Goal: Task Accomplishment & Management: Manage account settings

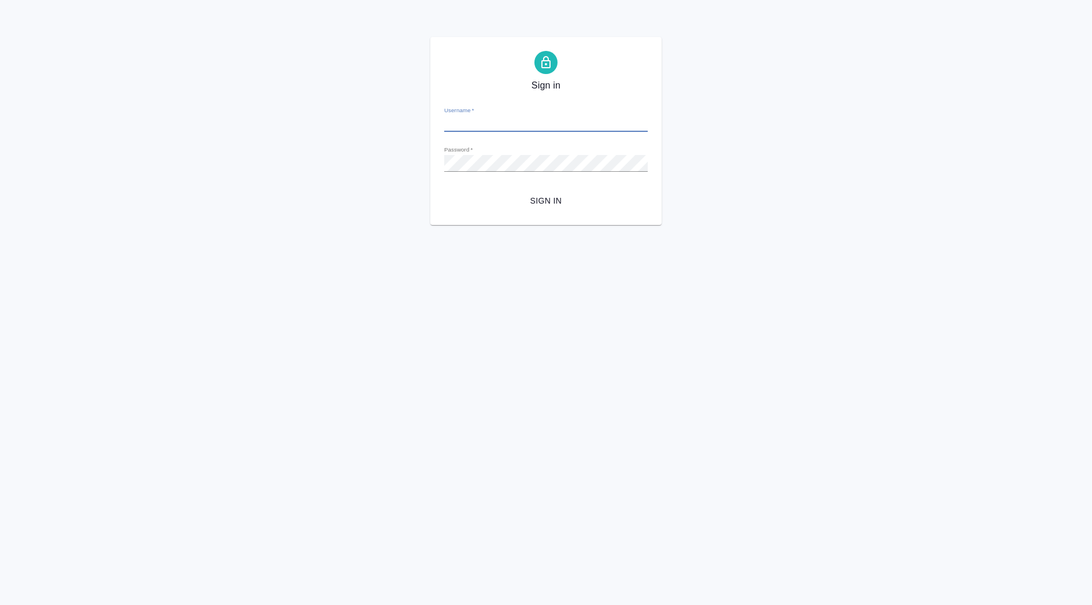
type input "[PERSON_NAME][EMAIL_ADDRESS][DOMAIN_NAME]"
click at [532, 194] on span "Sign in" at bounding box center [546, 201] width 185 height 14
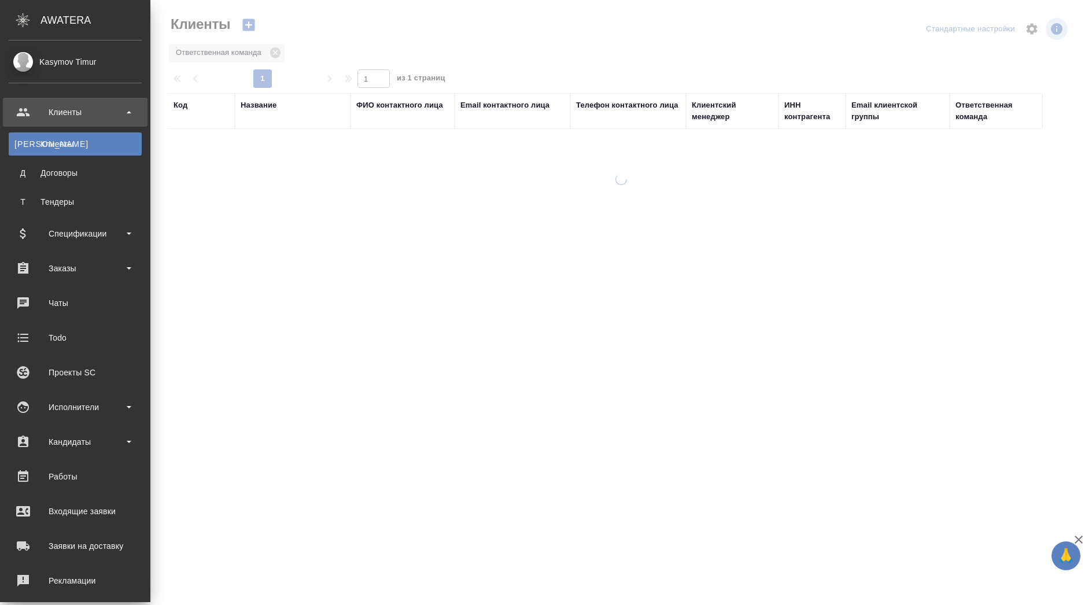
select select "RU"
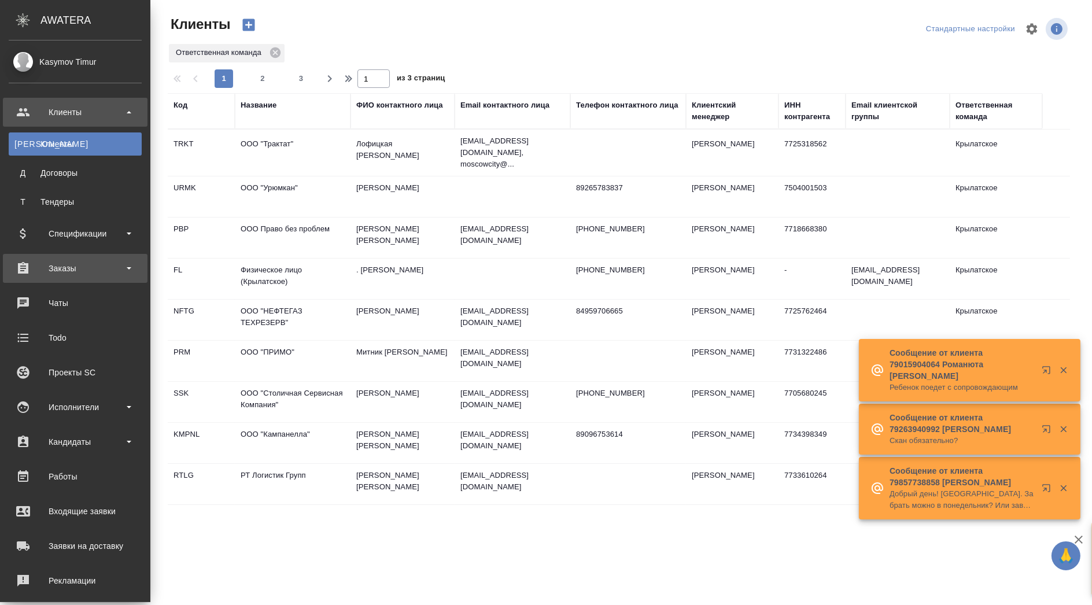
click at [104, 274] on div "Заказы" at bounding box center [75, 268] width 133 height 17
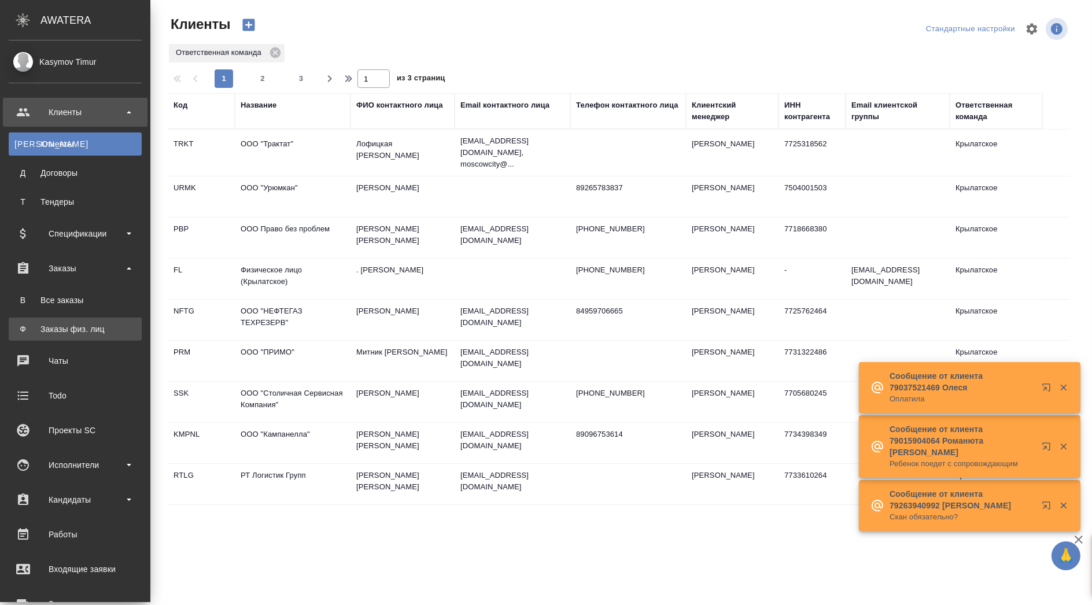
click at [72, 330] on div "Заказы физ. лиц" at bounding box center [74, 329] width 121 height 12
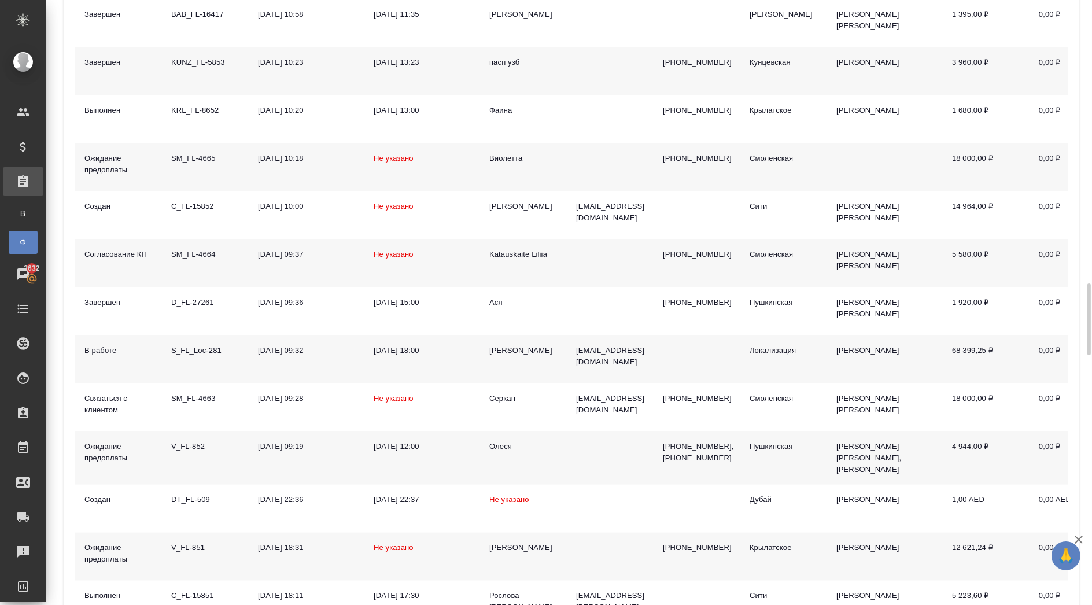
scroll to position [2442, 0]
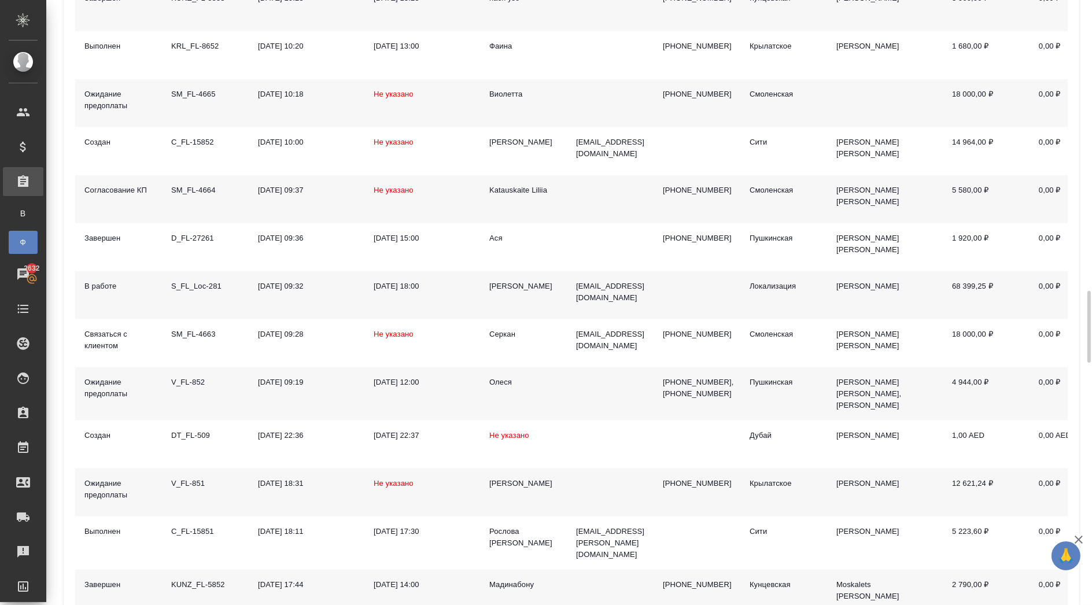
click at [197, 377] on div "V_FL-852" at bounding box center [205, 383] width 68 height 12
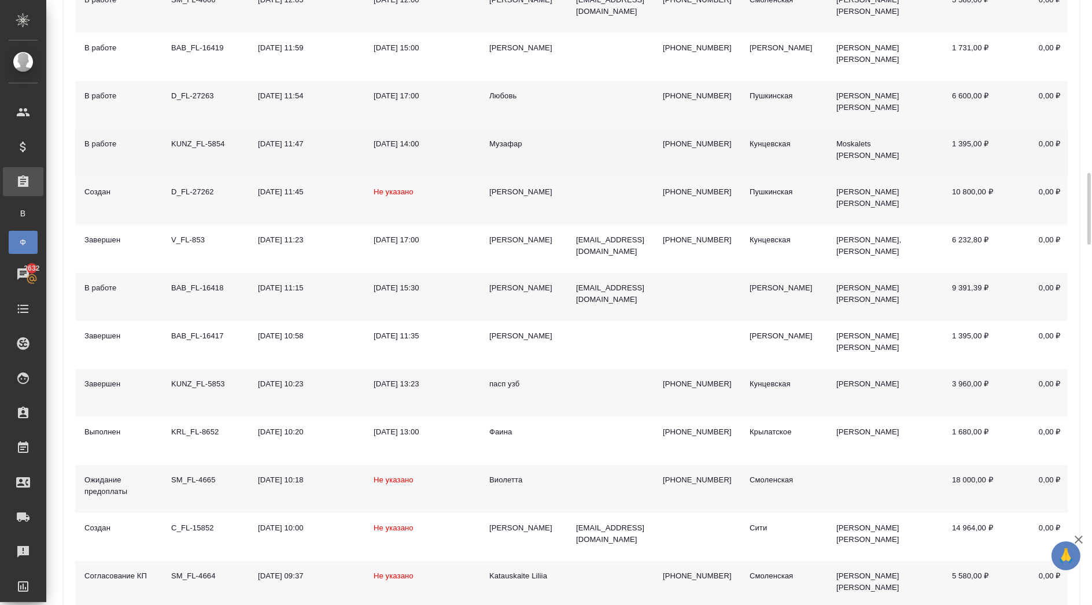
scroll to position [1992, 0]
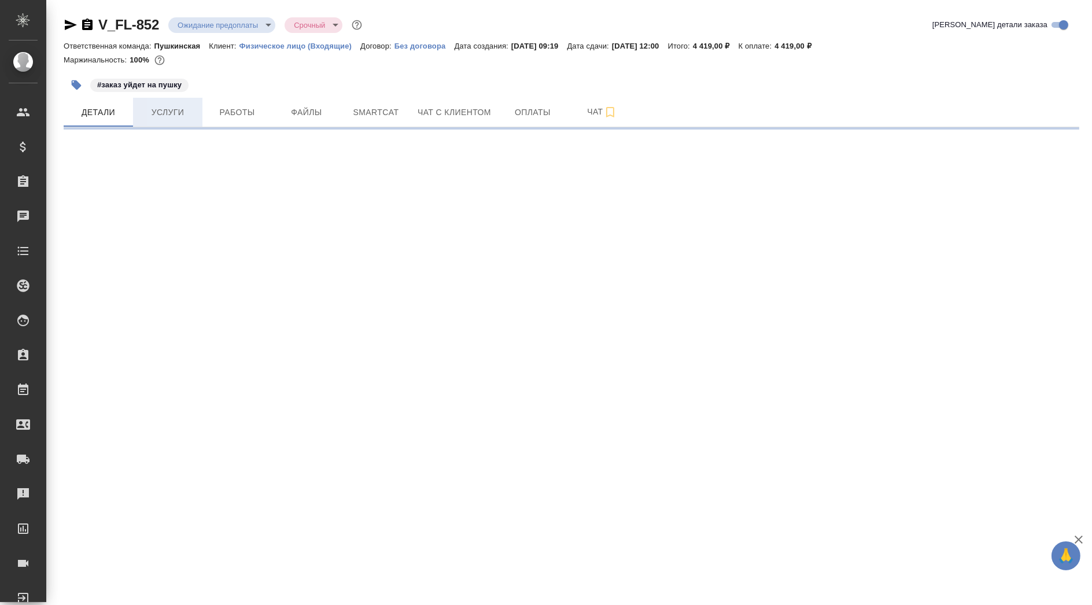
click at [168, 110] on span "Услуги" at bounding box center [168, 112] width 56 height 14
select select "RU"
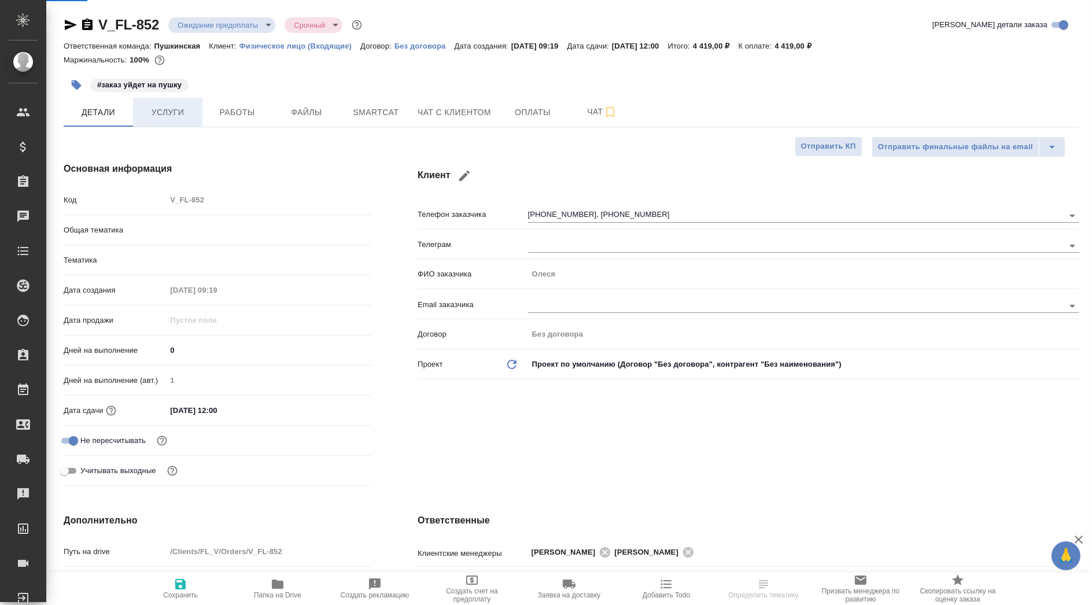
type textarea "x"
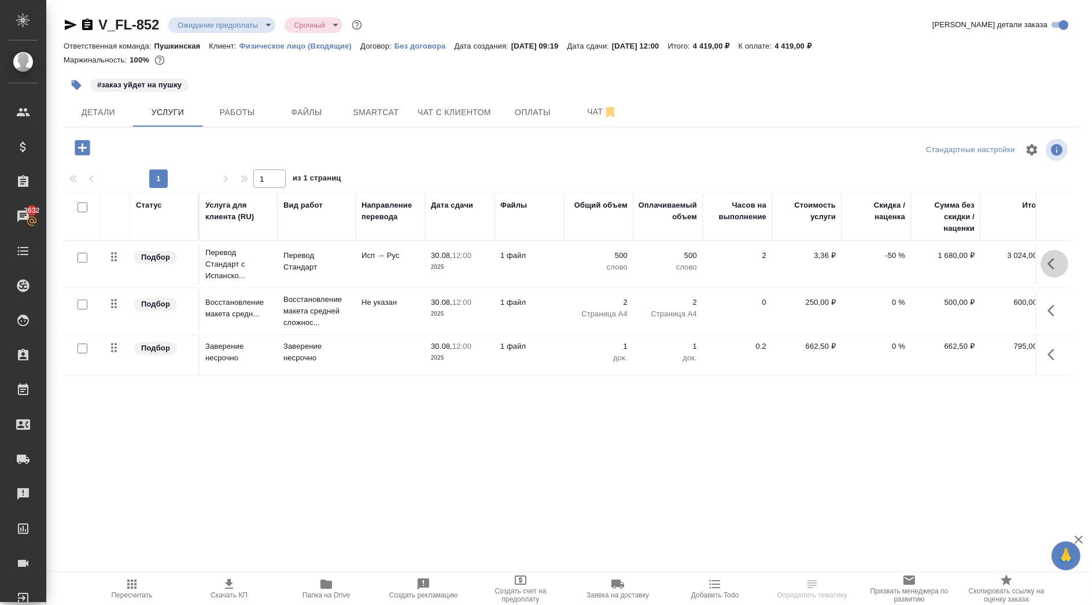
click at [1052, 263] on icon "button" at bounding box center [1055, 264] width 14 height 14
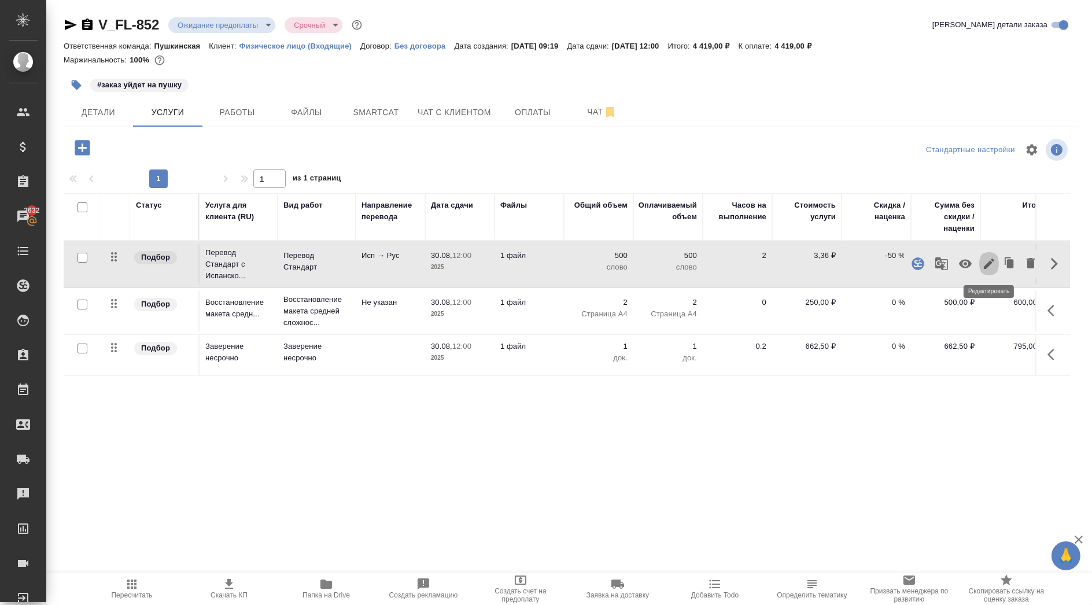
click at [988, 259] on icon "button" at bounding box center [989, 264] width 14 height 14
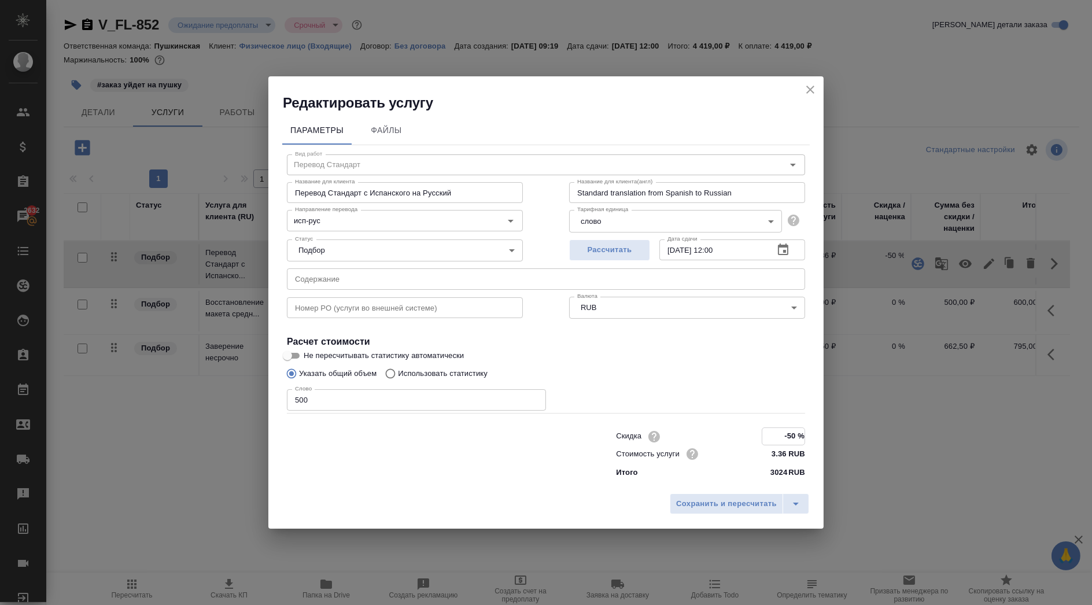
drag, startPoint x: 781, startPoint y: 440, endPoint x: 897, endPoint y: 429, distance: 116.8
click at [897, 429] on div "Редактировать услугу Параметры Файлы Вид работ Перевод Стандарт Вид работ Назва…" at bounding box center [546, 302] width 1092 height 605
type input "0 %"
click at [810, 86] on div "Редактировать услугу" at bounding box center [545, 94] width 555 height 36
click at [810, 86] on icon "close" at bounding box center [810, 90] width 14 height 14
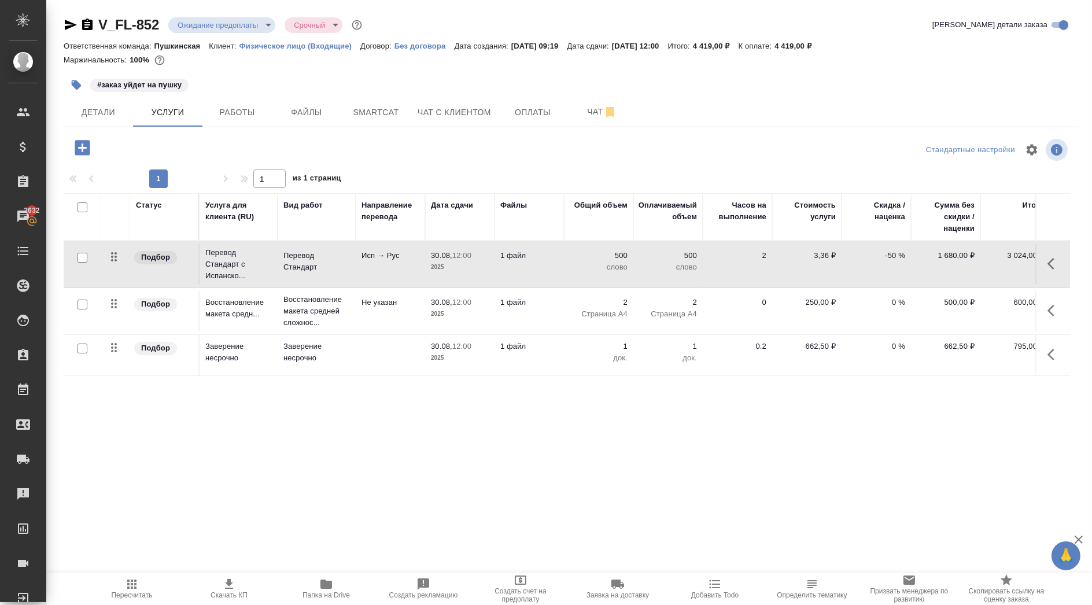
click at [1050, 267] on icon "button" at bounding box center [1055, 264] width 14 height 14
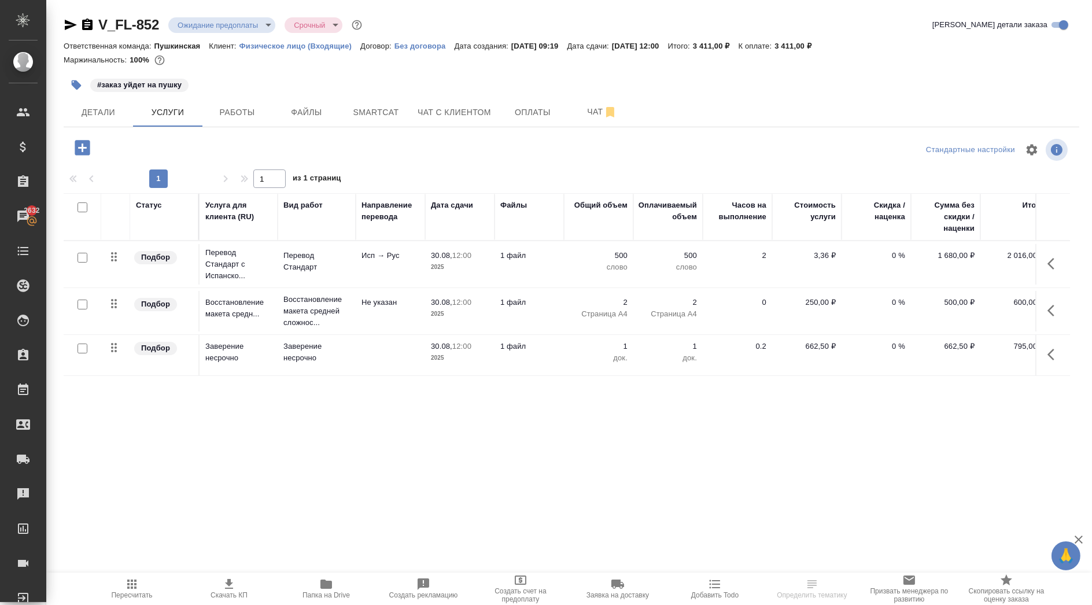
click at [150, 591] on span "Пересчитать" at bounding box center [131, 588] width 83 height 22
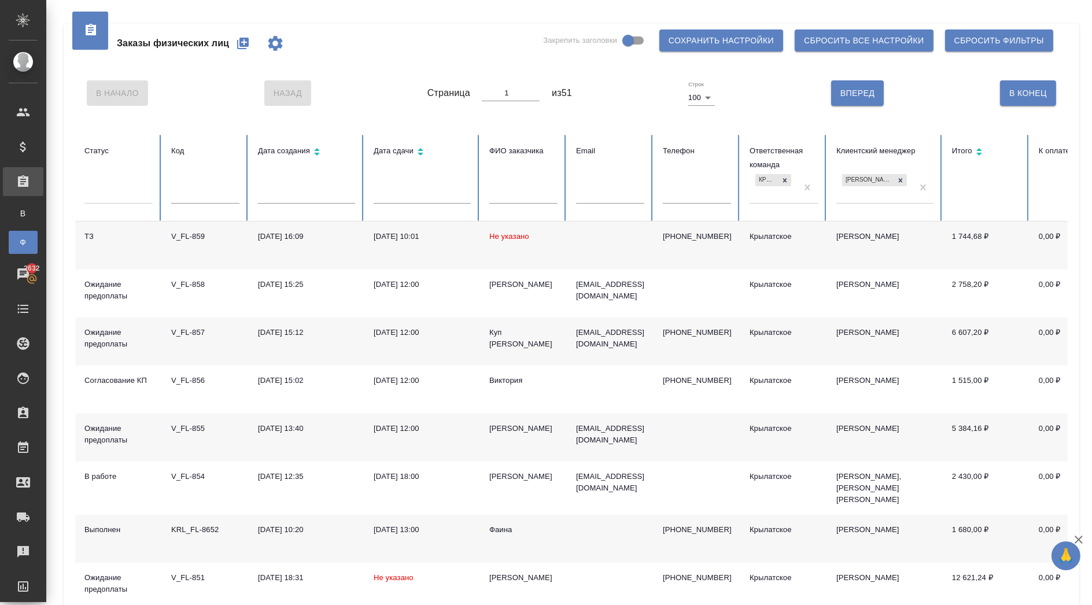
click at [974, 239] on td "1 744,68 ₽" at bounding box center [986, 246] width 87 height 48
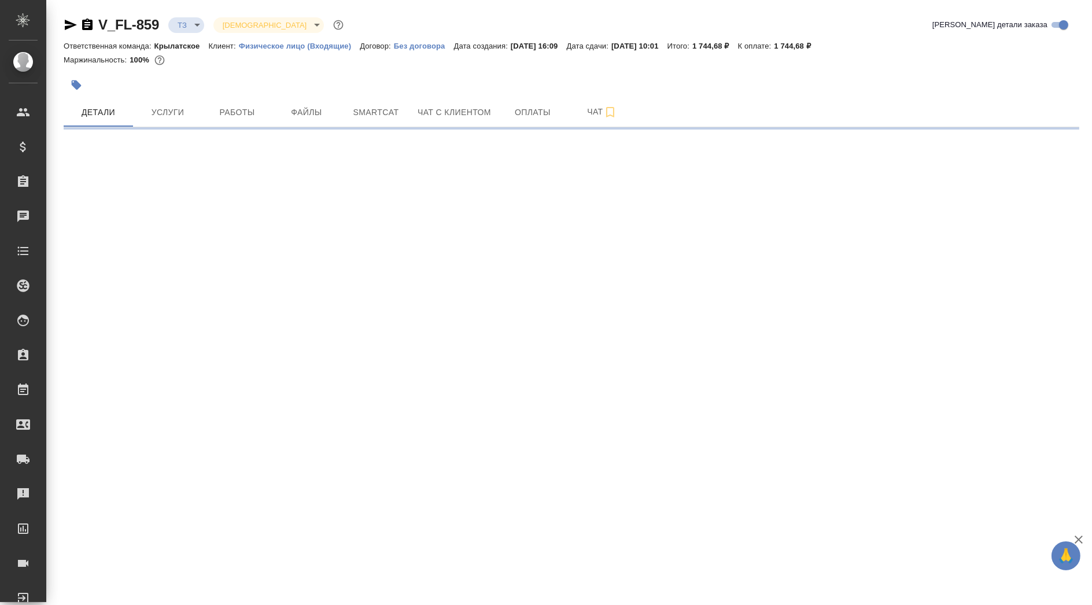
select select "RU"
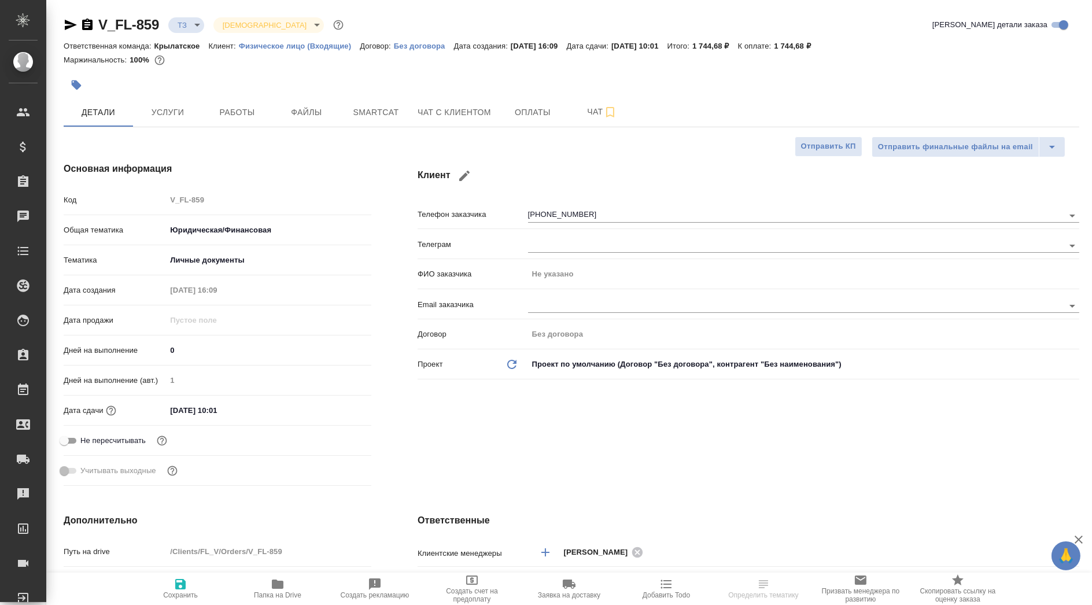
type textarea "x"
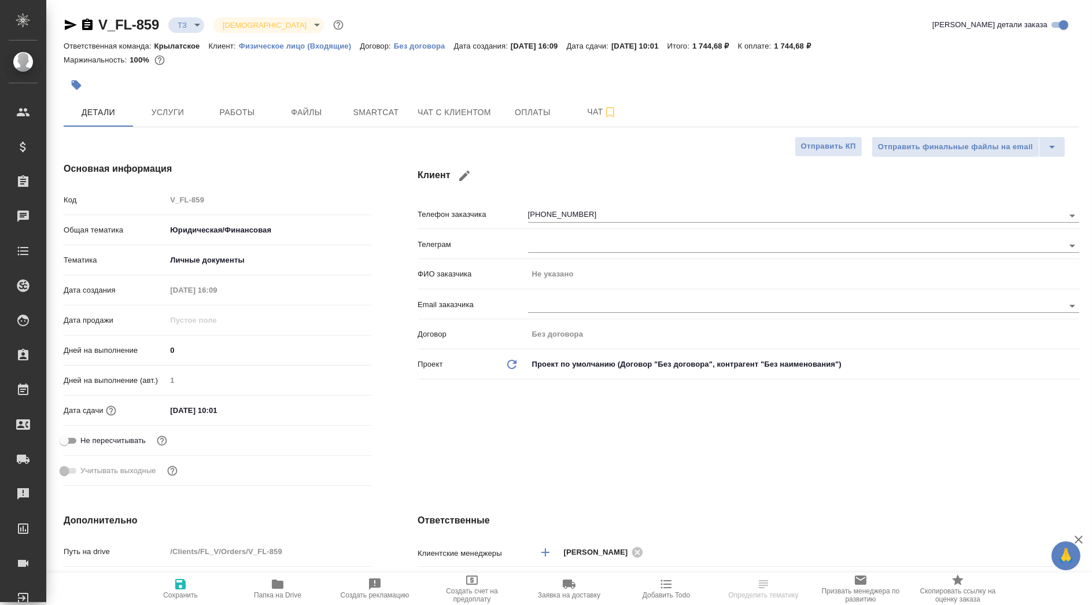
type textarea "x"
click at [578, 111] on span "Чат" at bounding box center [602, 112] width 56 height 14
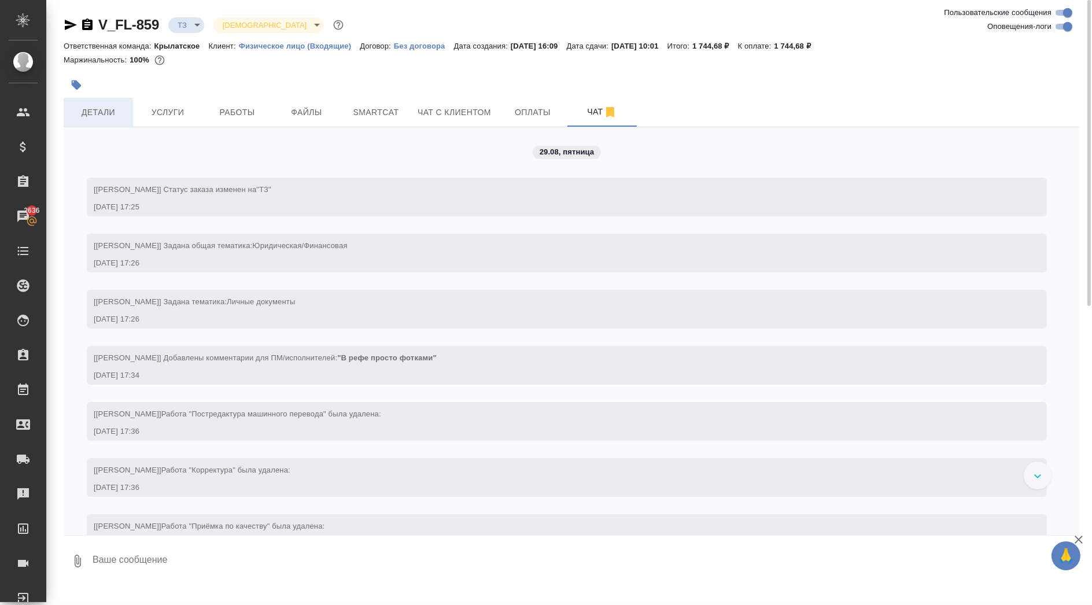
click at [124, 102] on button "Детали" at bounding box center [98, 112] width 69 height 29
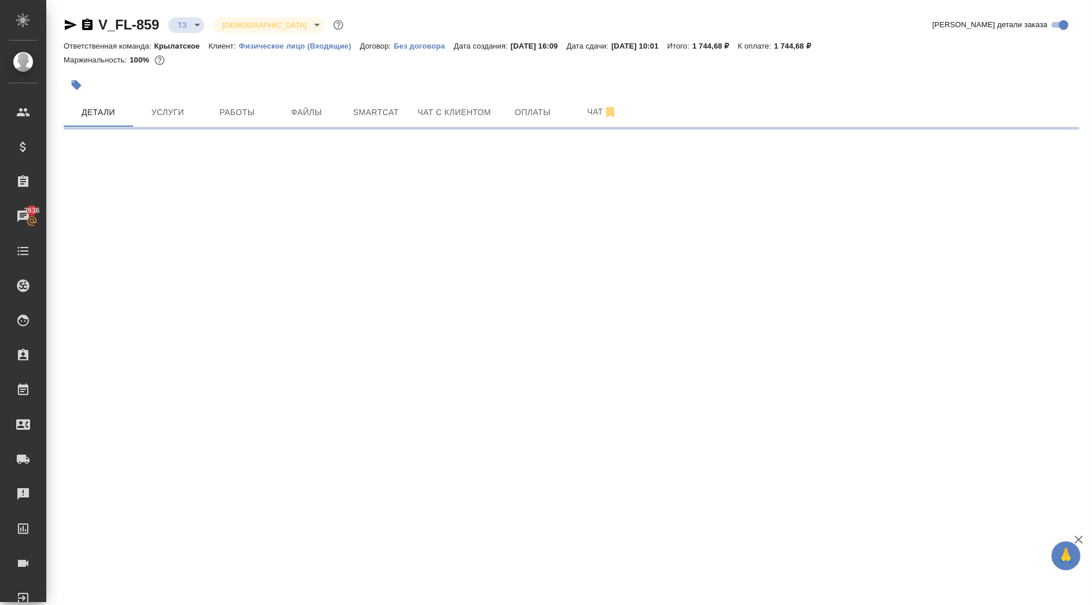
select select "RU"
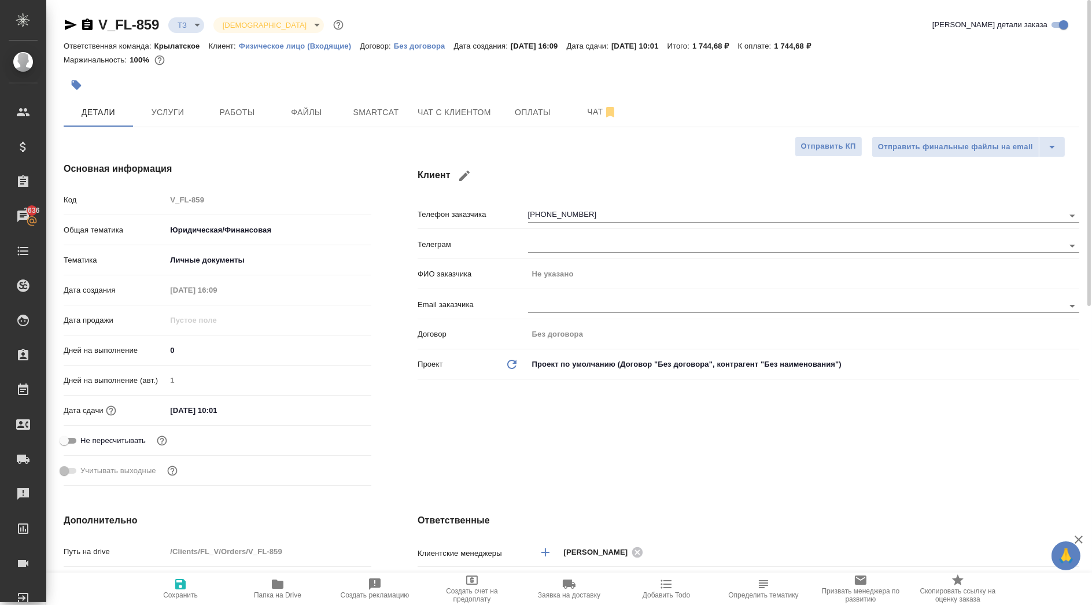
type textarea "x"
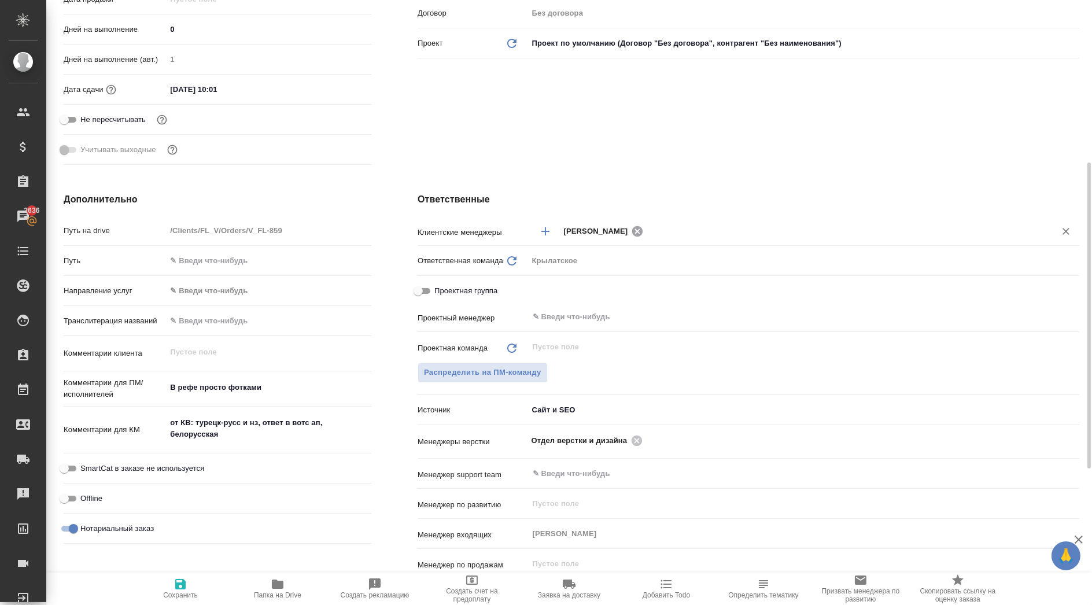
click at [633, 232] on icon at bounding box center [637, 231] width 10 height 10
type textarea "x"
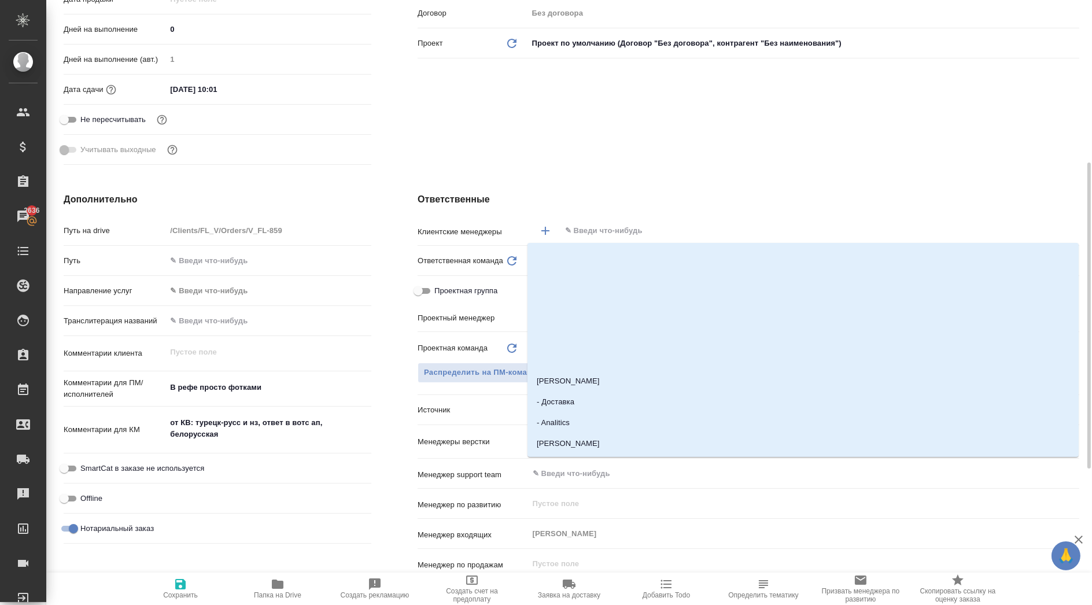
click at [622, 226] on input "text" at bounding box center [800, 231] width 473 height 14
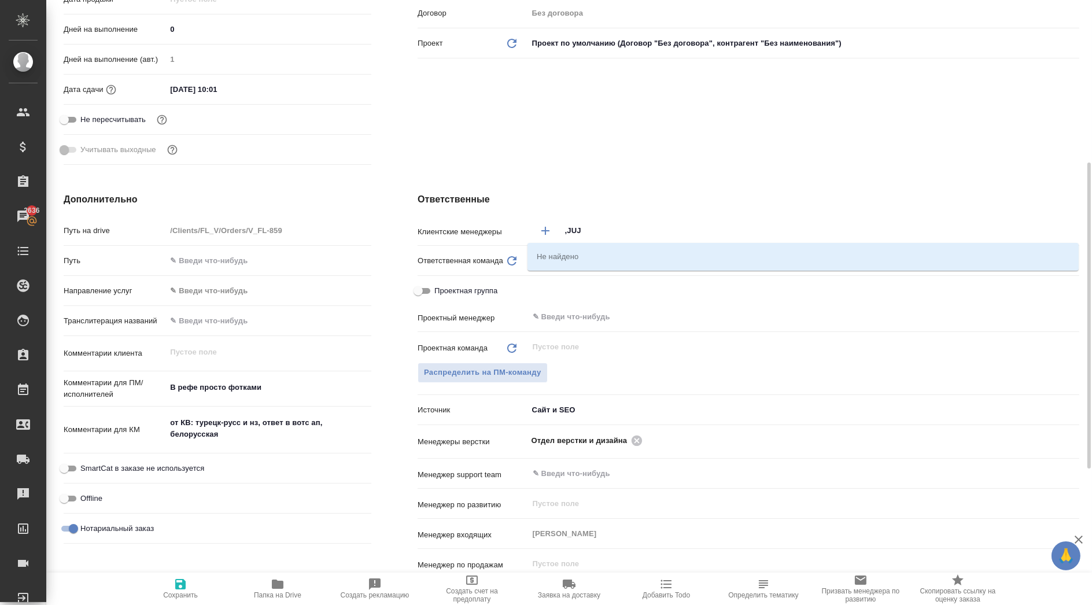
drag, startPoint x: 604, startPoint y: 226, endPoint x: 488, endPoint y: 221, distance: 117.0
click at [488, 221] on div "Клиентские менеджеры ,JUJ ​" at bounding box center [749, 230] width 662 height 20
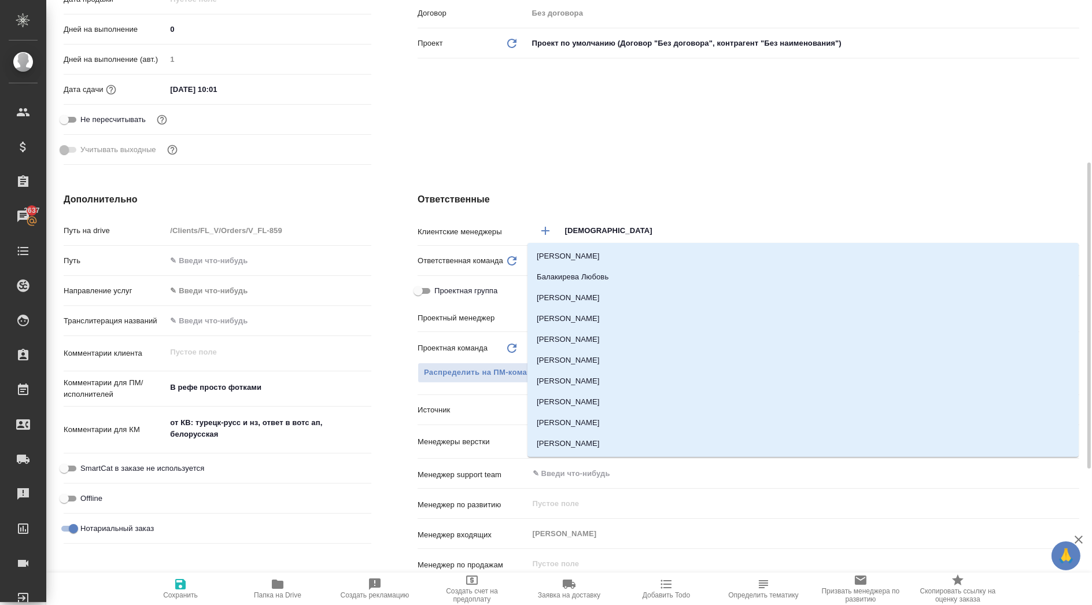
type input "БОГ"
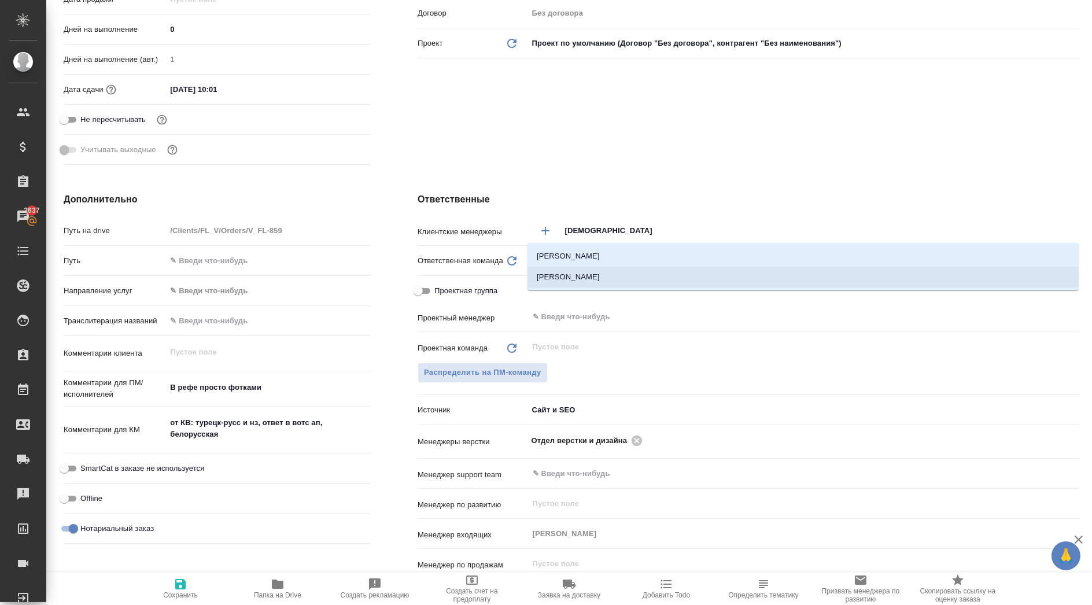
click at [636, 271] on li "Богомолова Анастасия" at bounding box center [803, 277] width 551 height 21
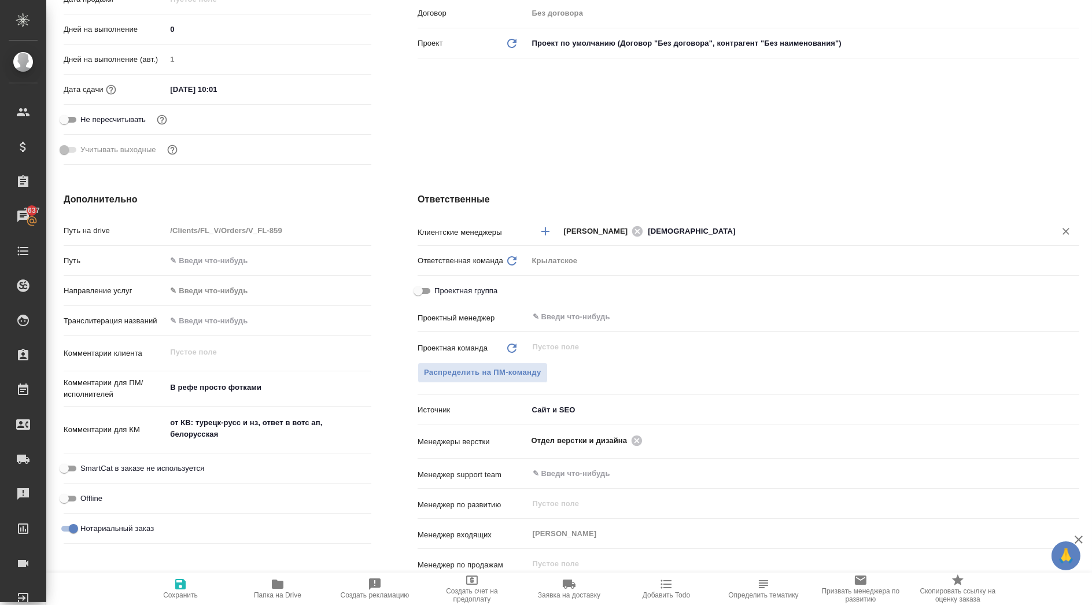
type textarea "x"
click at [193, 583] on span "Сохранить" at bounding box center [180, 588] width 83 height 22
type textarea "x"
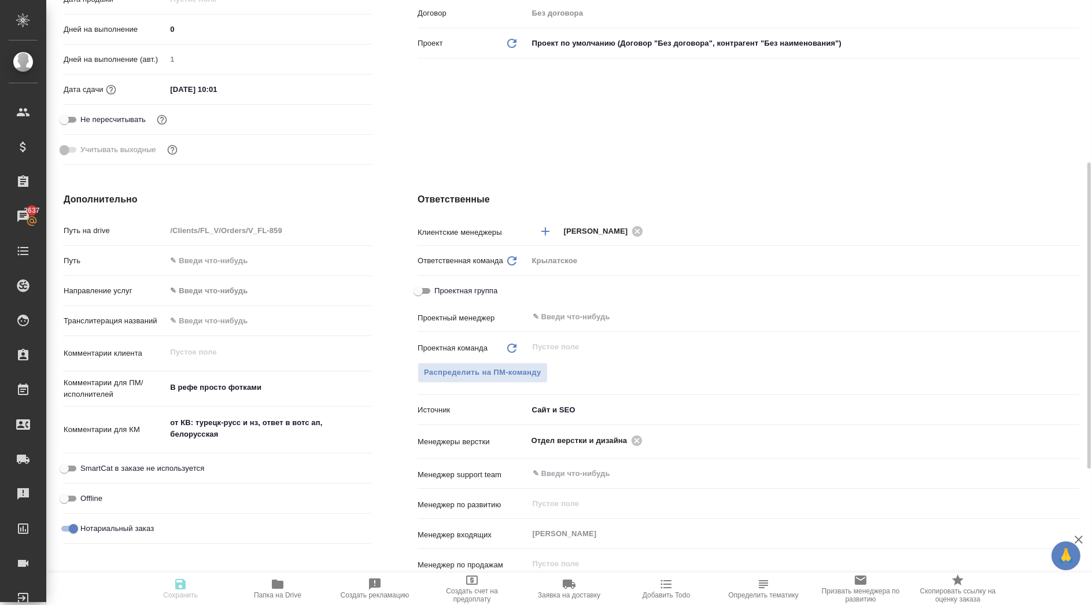
type textarea "x"
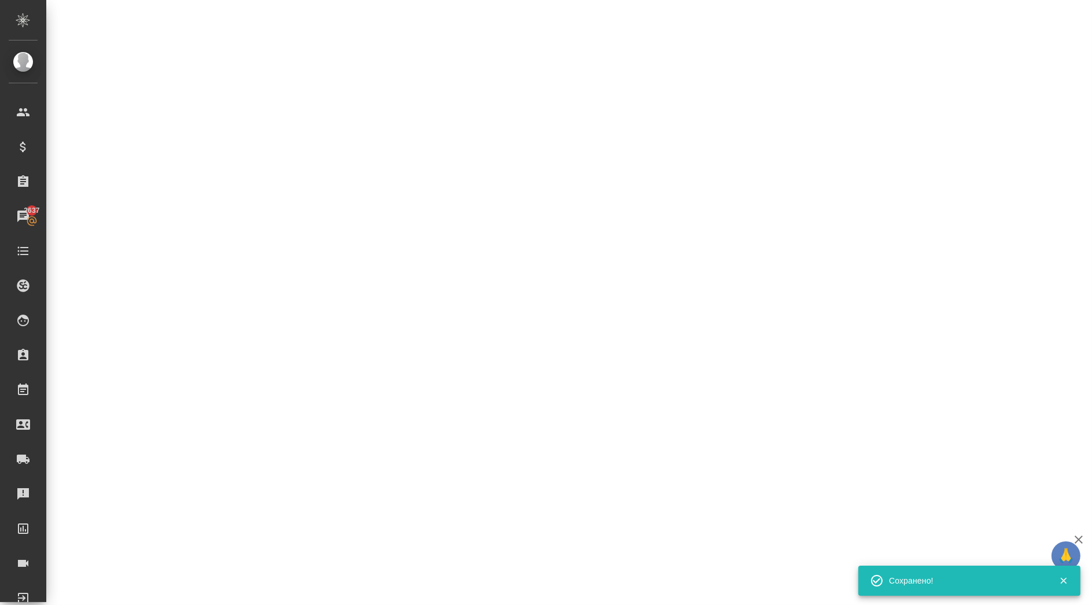
select select "RU"
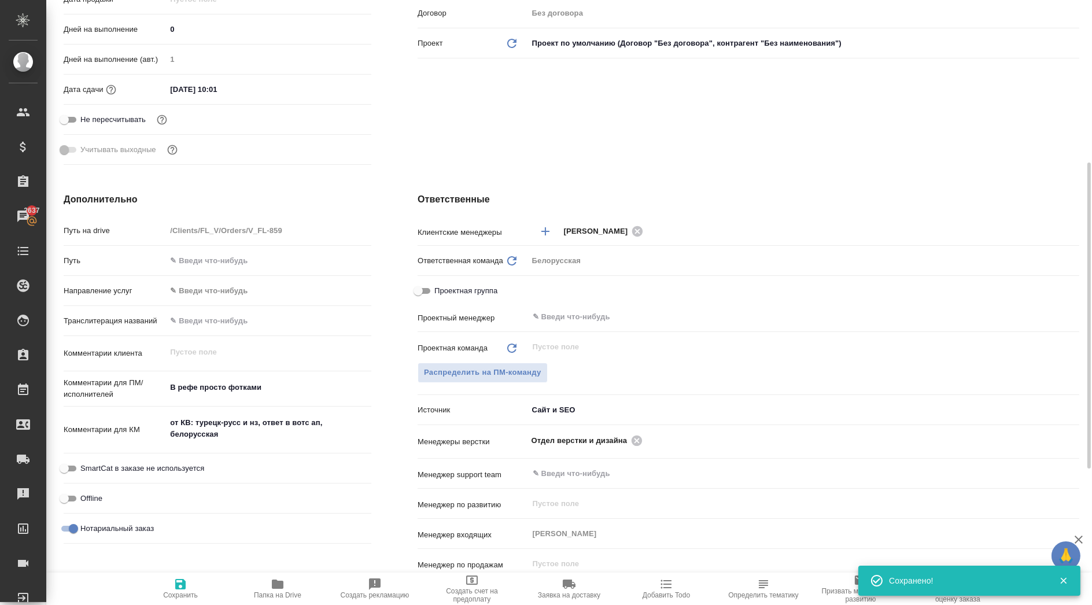
type textarea "x"
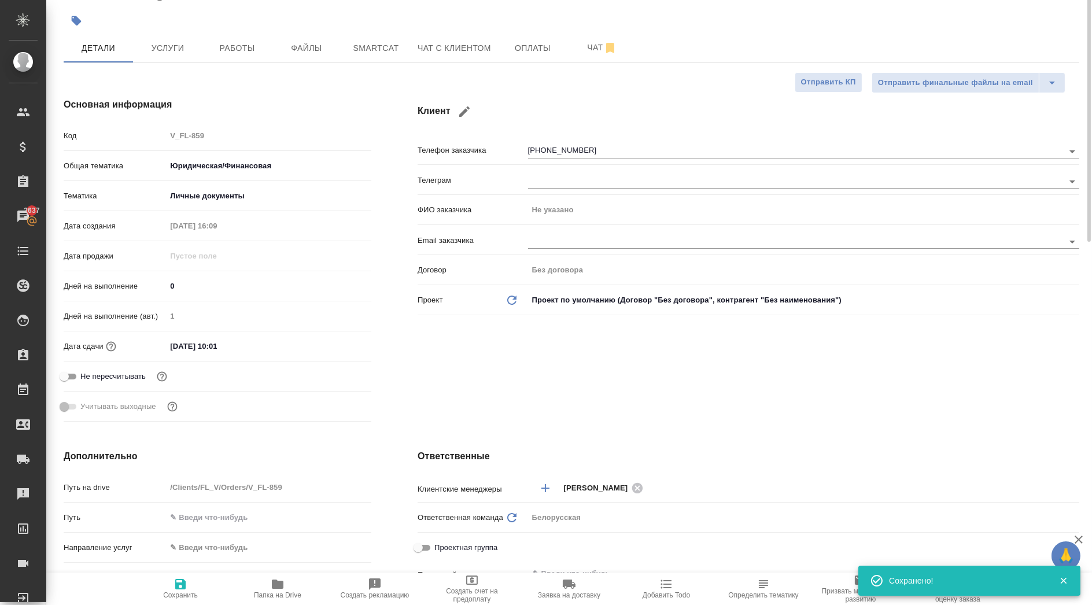
scroll to position [0, 0]
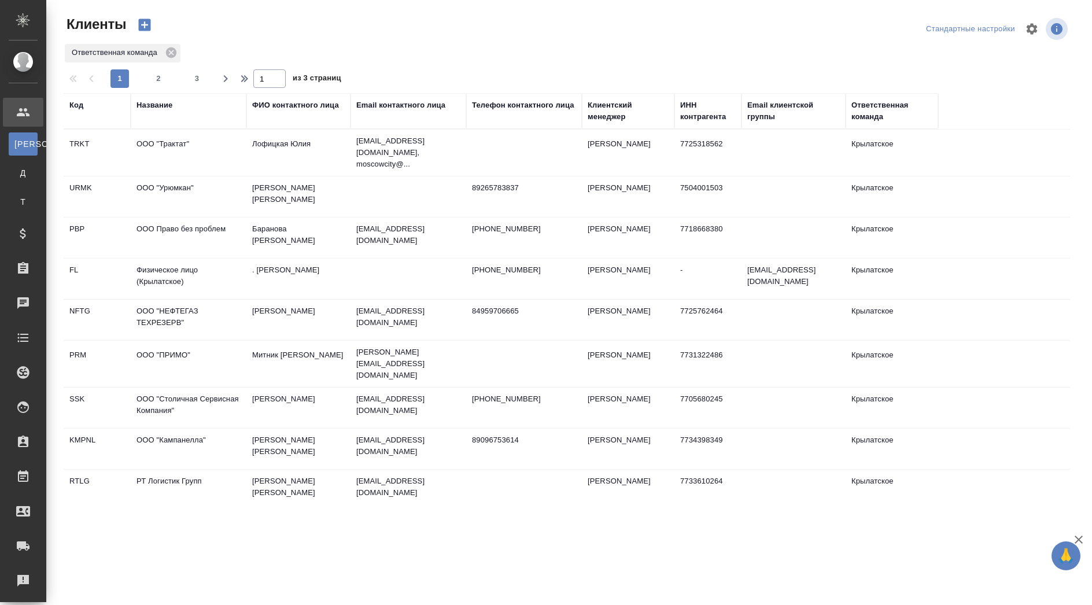
select select "RU"
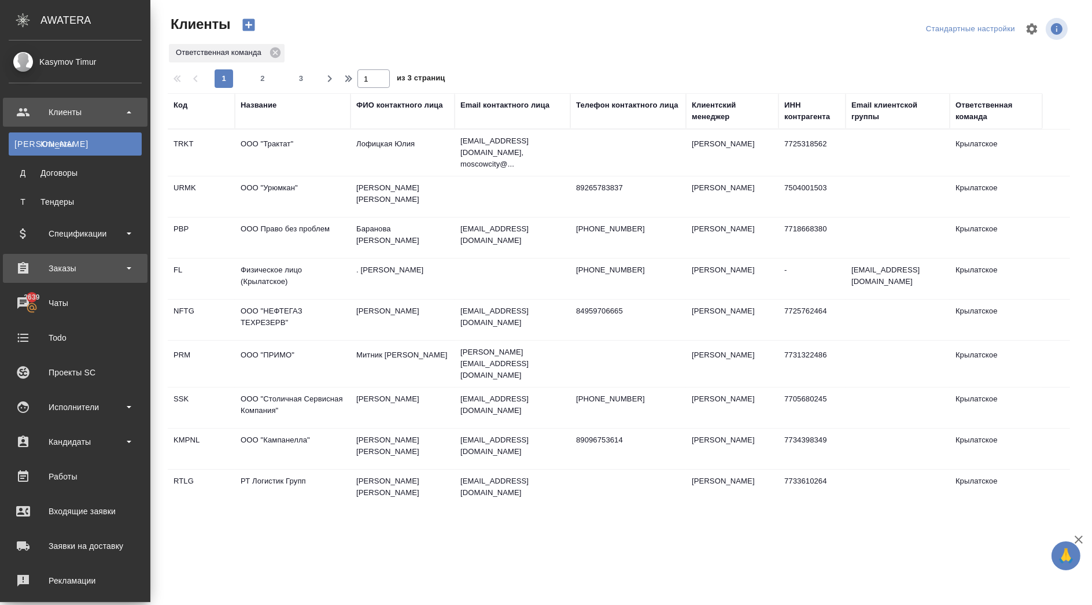
click at [115, 274] on div "Заказы" at bounding box center [75, 268] width 133 height 17
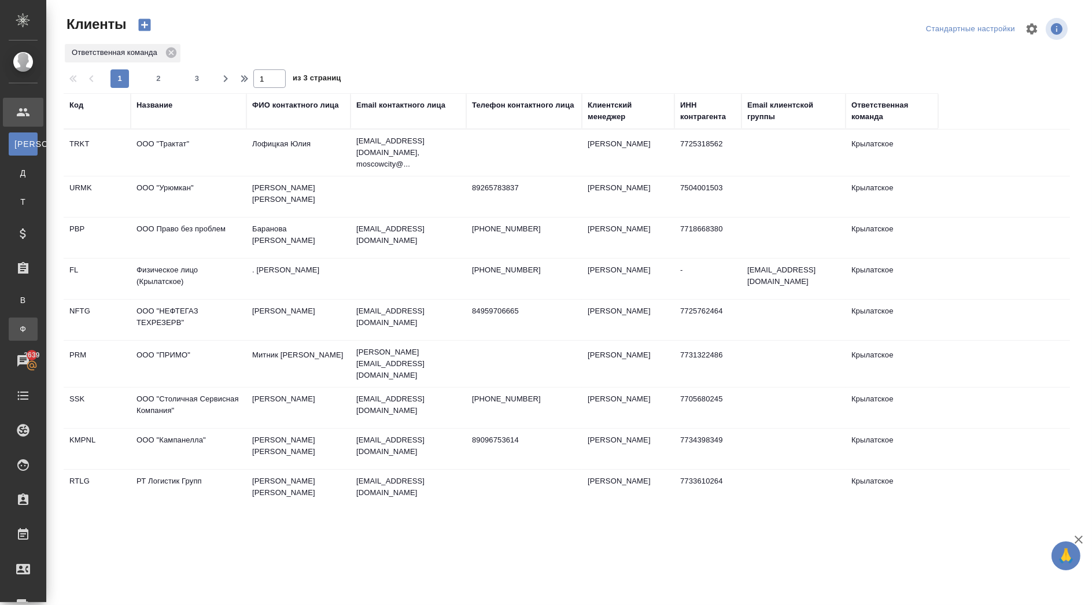
click at [17, 325] on div "Заказы физ. лиц" at bounding box center [8, 329] width 17 height 12
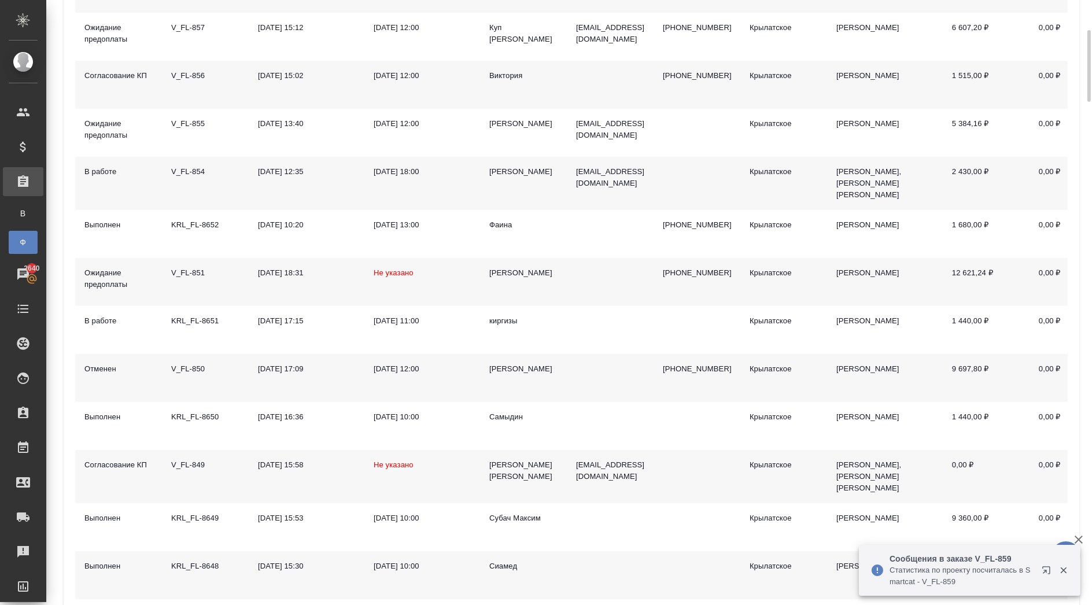
scroll to position [449, 0]
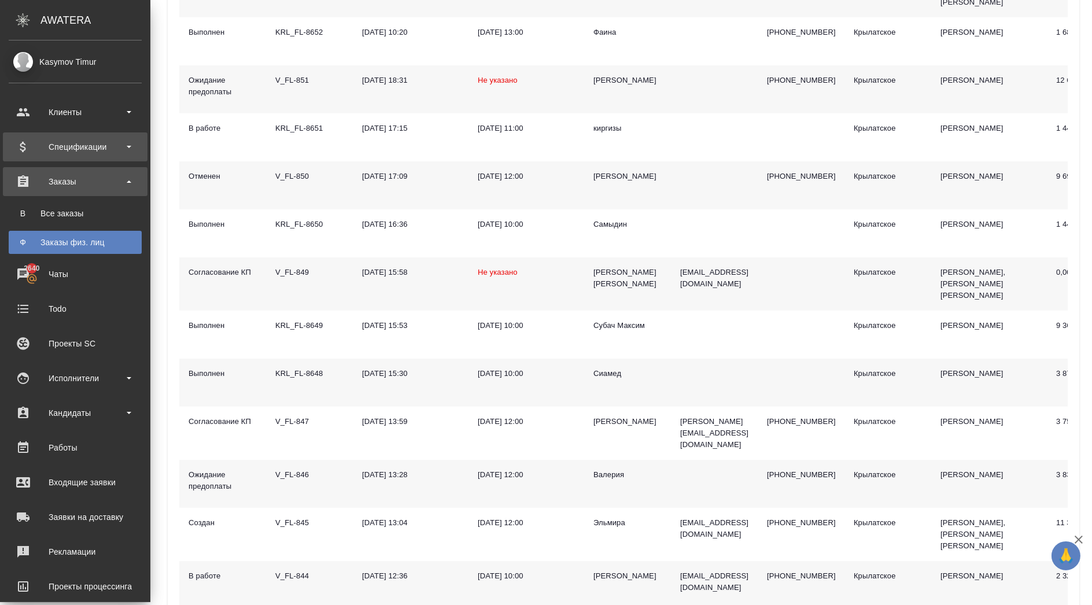
click at [99, 140] on div "Спецификации" at bounding box center [75, 146] width 133 height 17
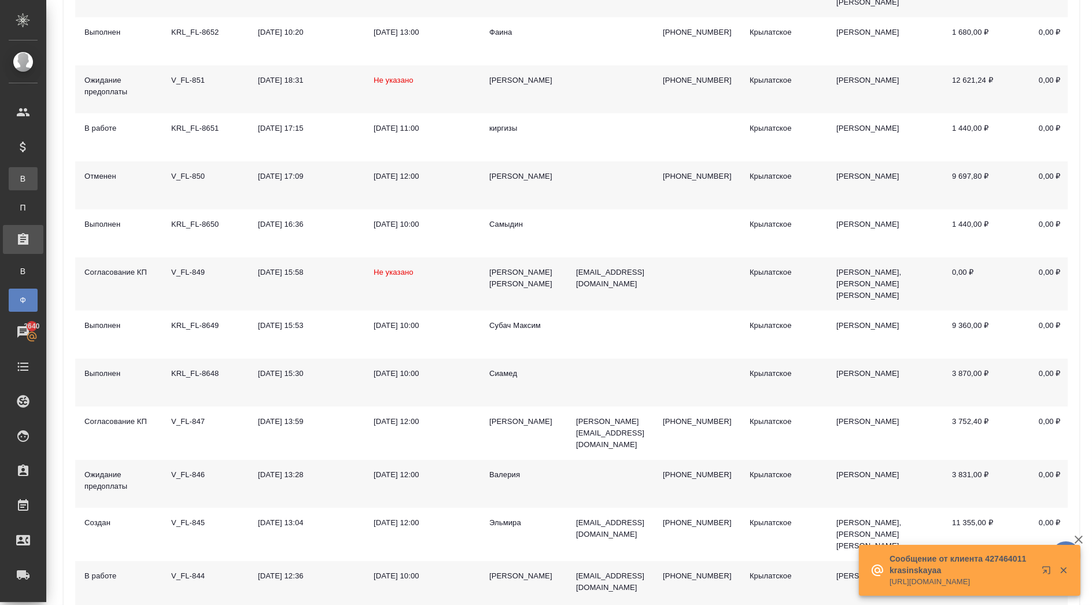
click at [90, 180] on div ".cls-1 fill:#fff; AWATERA Kasymov Timur Клиенты Спецификации В Все спецификации…" at bounding box center [546, 302] width 1092 height 605
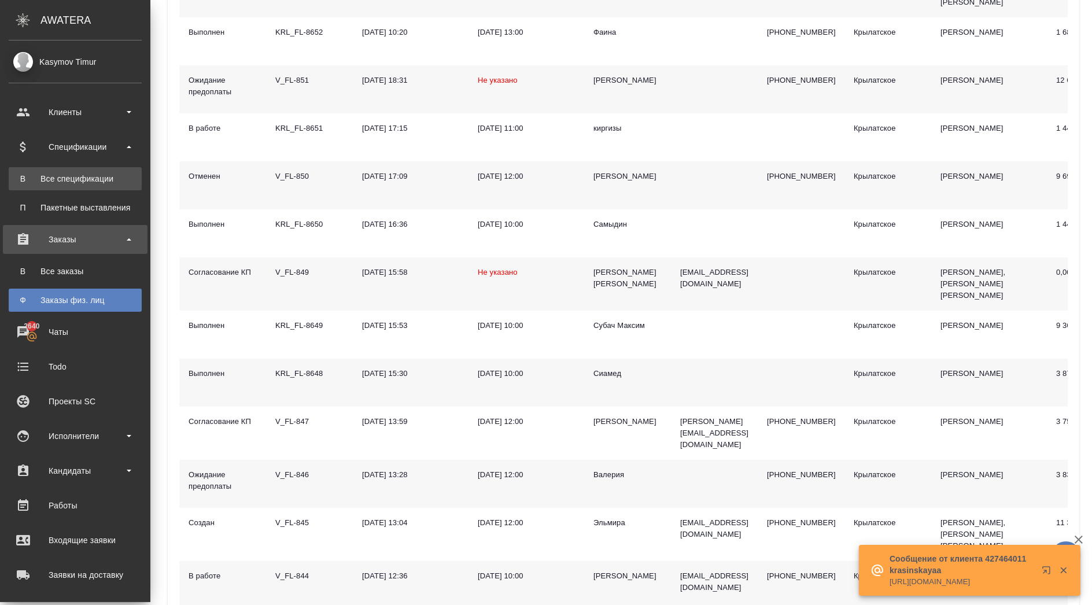
click at [58, 178] on div "Все спецификации" at bounding box center [74, 179] width 121 height 12
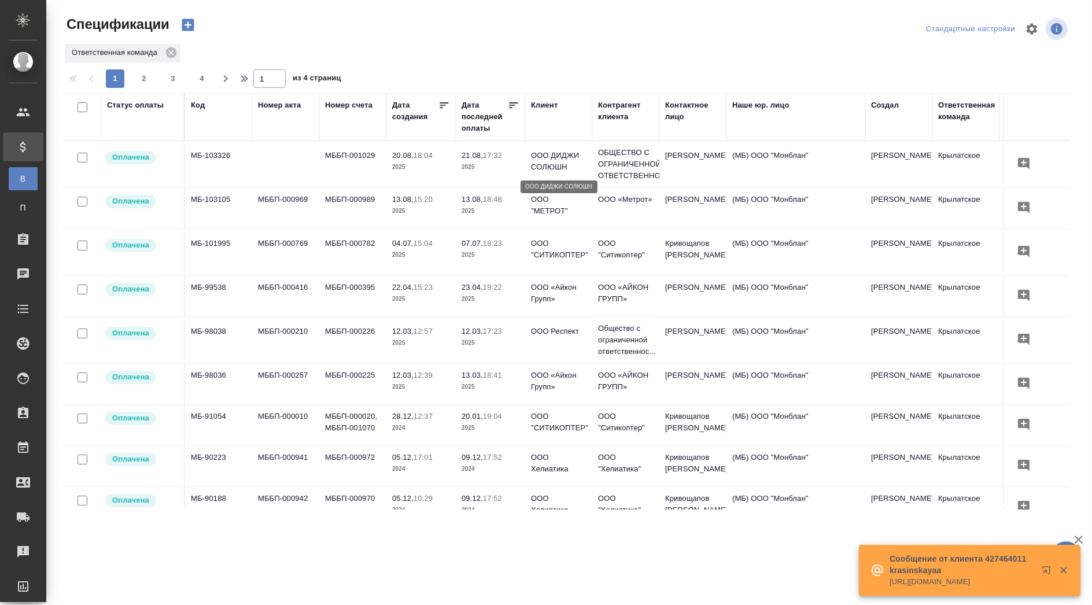
click at [569, 153] on p "ООО ДИДЖИ СОЛЮШН" at bounding box center [559, 161] width 56 height 23
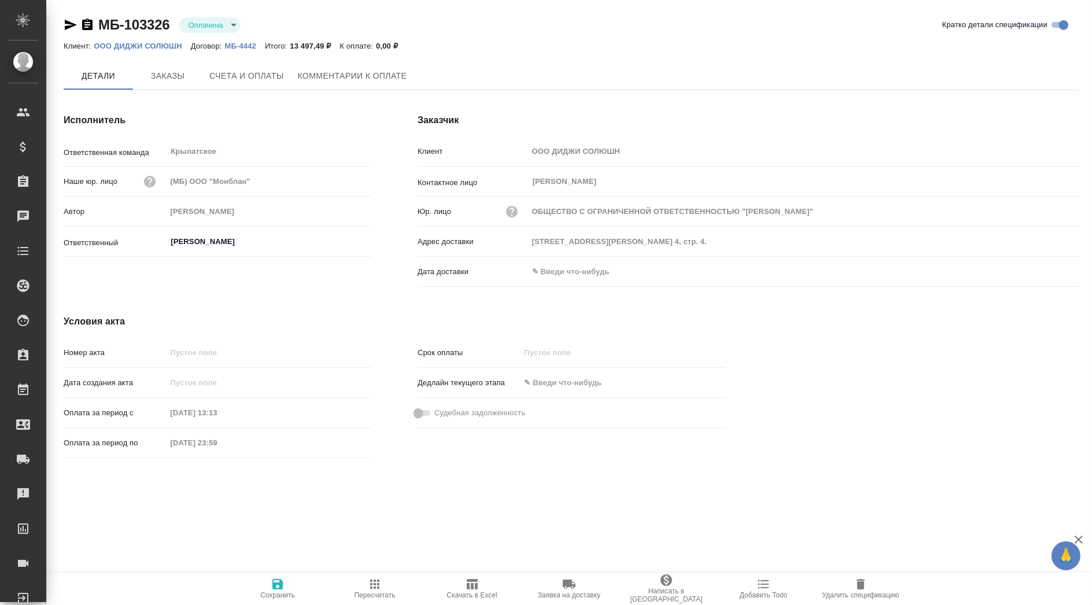
type input "ОБЩЕСТВО С ОГРАНИЧЕННОЙ ОТВЕТСТВЕННОСТЬЮ "[PERSON_NAME]""
click at [673, 573] on button "Написать в [GEOGRAPHIC_DATA]" at bounding box center [666, 589] width 97 height 32
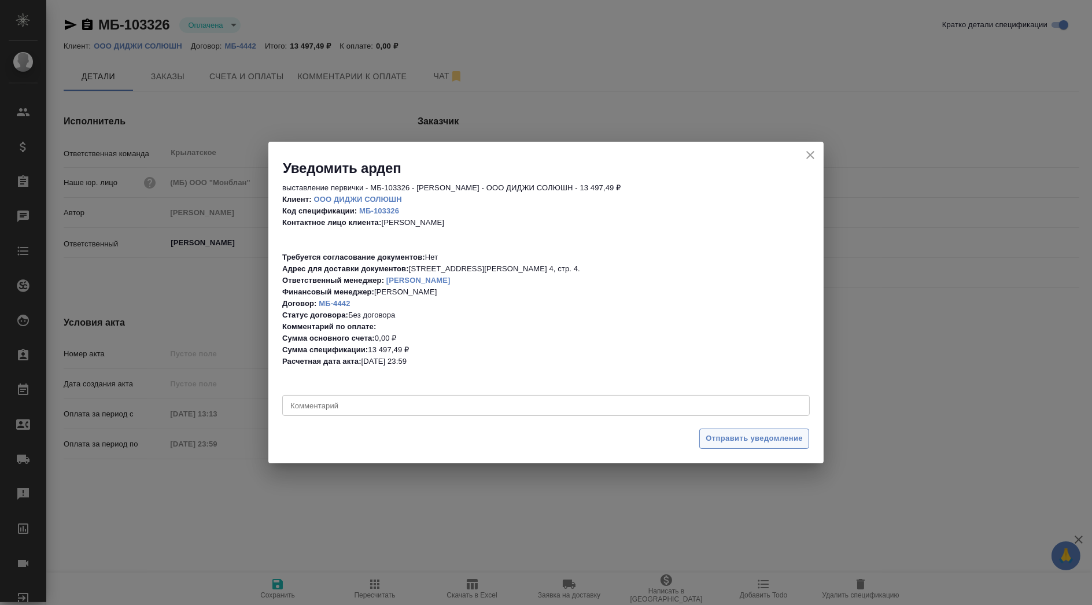
click at [735, 440] on span "Отправить уведомление" at bounding box center [754, 438] width 97 height 13
